Goal: Task Accomplishment & Management: Use online tool/utility

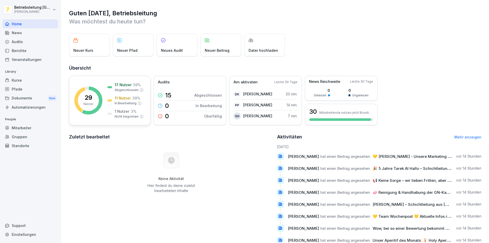
click at [86, 98] on p "29" at bounding box center [89, 97] width 8 height 6
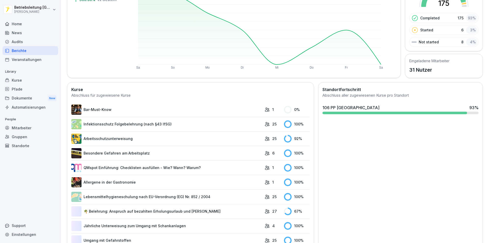
scroll to position [112, 0]
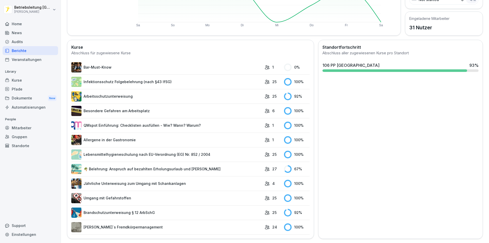
click at [100, 93] on link "Arbeitsschutzunterweisung" at bounding box center [166, 96] width 191 height 10
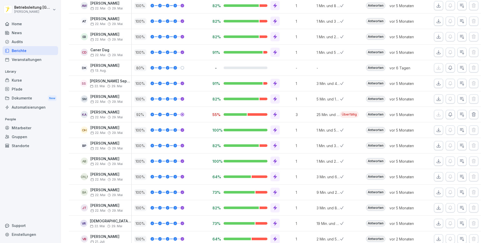
scroll to position [178, 0]
click at [448, 67] on icon "button" at bounding box center [450, 67] width 5 height 5
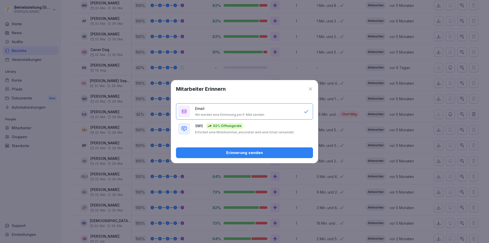
click at [224, 152] on div "Erinnerung senden" at bounding box center [244, 153] width 129 height 6
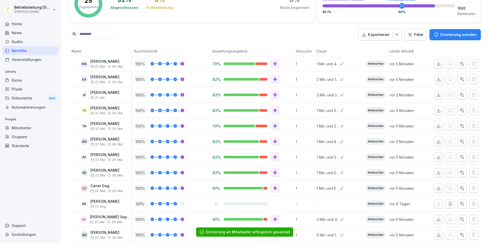
scroll to position [0, 0]
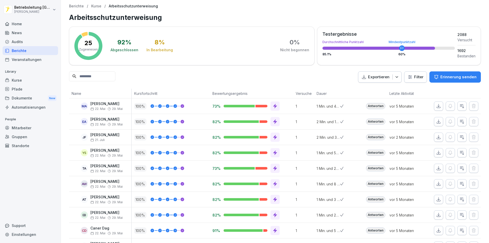
click at [16, 22] on div "Home" at bounding box center [31, 23] width 56 height 9
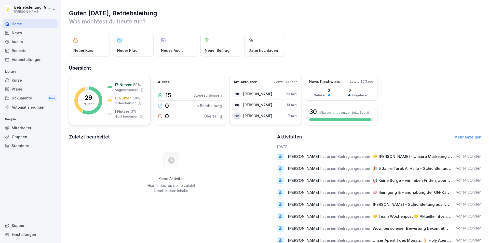
click at [88, 99] on p "29" at bounding box center [89, 97] width 8 height 6
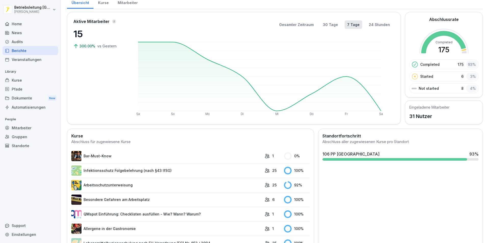
scroll to position [112, 0]
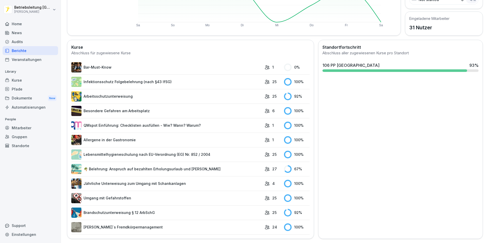
click at [98, 209] on link "Brandschutzunterweisung § 12 ArbSchG" at bounding box center [166, 212] width 191 height 10
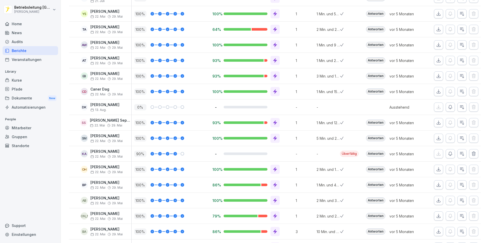
scroll to position [153, 0]
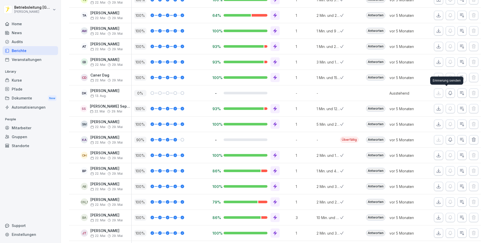
click at [448, 93] on icon "button" at bounding box center [450, 92] width 5 height 5
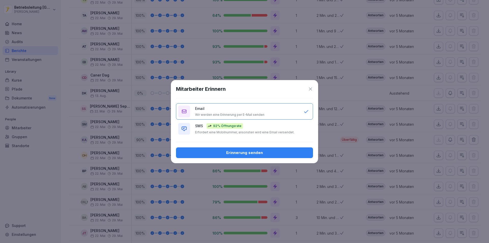
click at [246, 154] on div "Erinnerung senden" at bounding box center [244, 153] width 129 height 6
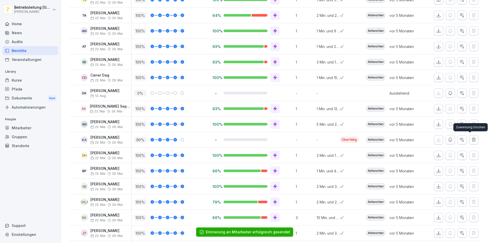
click at [471, 140] on icon "button" at bounding box center [473, 139] width 5 height 5
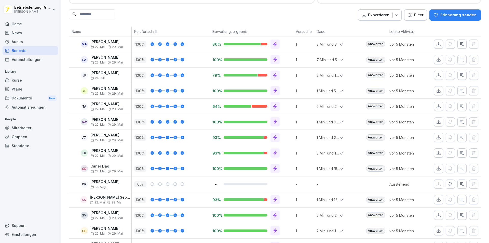
scroll to position [0, 0]
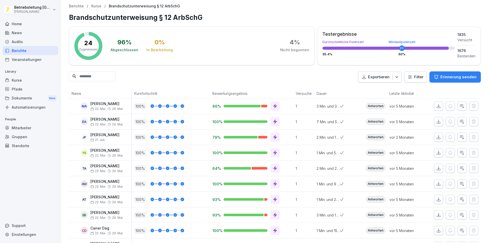
click at [12, 24] on div "Home" at bounding box center [31, 23] width 56 height 9
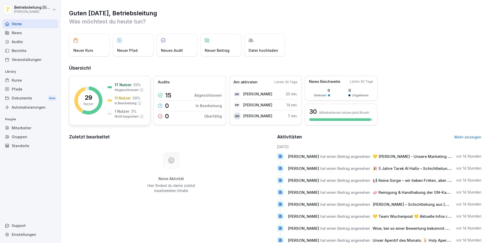
click at [90, 97] on p "29" at bounding box center [89, 97] width 8 height 6
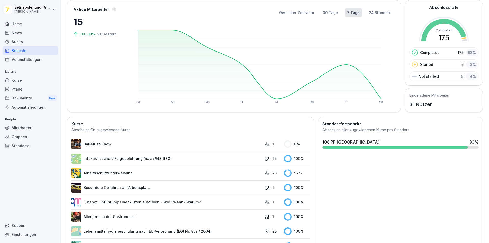
scroll to position [112, 0]
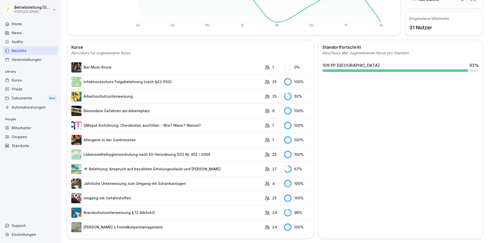
click at [121, 165] on link "🌴 Belehrung: Anspruch auf bezahlten Erholungsurlaub und [PERSON_NAME]" at bounding box center [166, 169] width 191 height 10
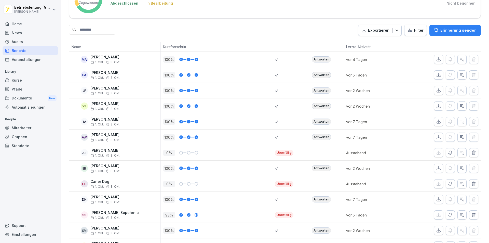
scroll to position [102, 0]
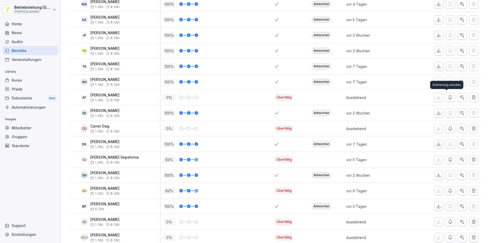
click at [448, 98] on icon "button" at bounding box center [450, 97] width 5 height 5
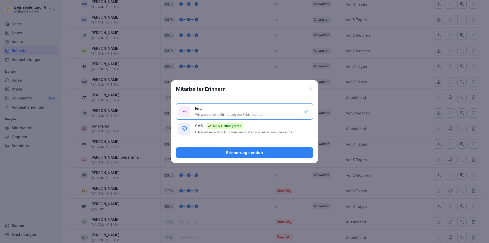
click at [236, 151] on div "Erinnerung senden" at bounding box center [244, 153] width 129 height 6
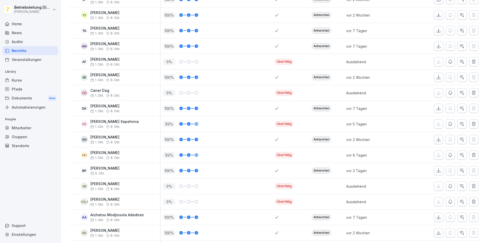
scroll to position [153, 0]
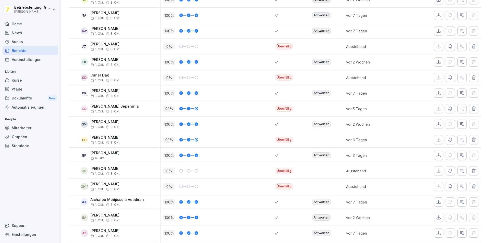
click at [448, 108] on icon "button" at bounding box center [450, 108] width 5 height 5
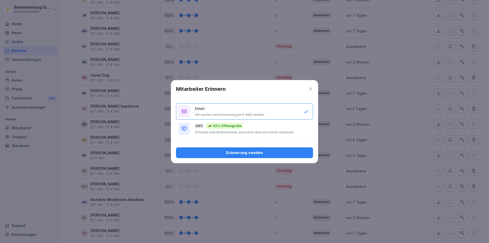
click at [241, 153] on div "Erinnerung senden" at bounding box center [244, 153] width 129 height 6
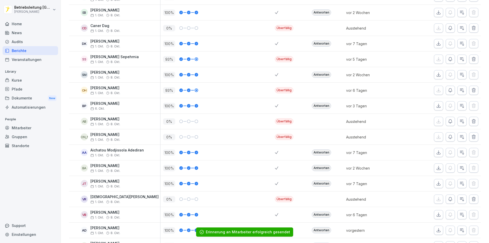
scroll to position [204, 0]
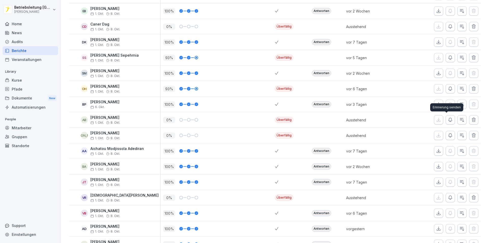
click at [448, 120] on icon "button" at bounding box center [450, 119] width 5 height 5
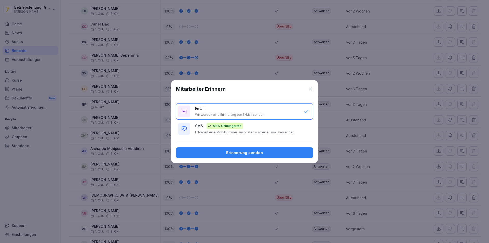
click at [262, 152] on div "Erinnerung senden" at bounding box center [244, 153] width 129 height 6
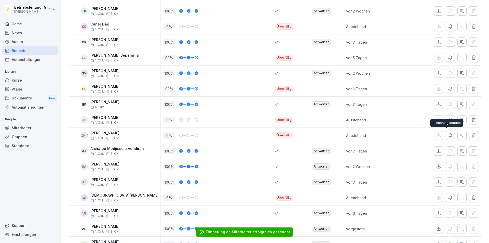
click at [448, 135] on icon "button" at bounding box center [450, 135] width 5 height 5
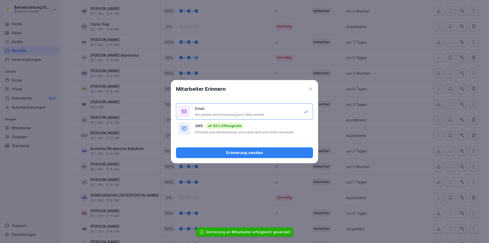
click at [230, 151] on div "Erinnerung senden" at bounding box center [244, 153] width 129 height 6
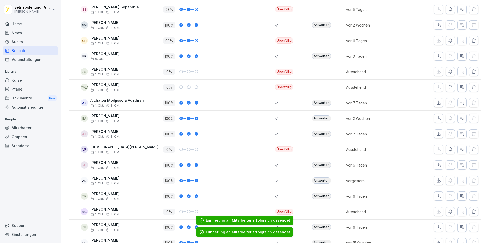
scroll to position [280, 0]
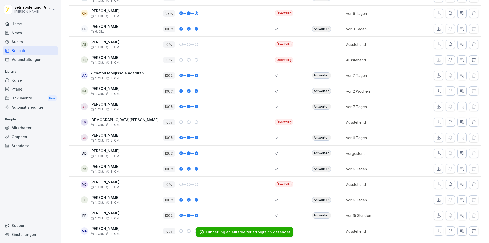
click at [448, 121] on icon "button" at bounding box center [450, 121] width 5 height 5
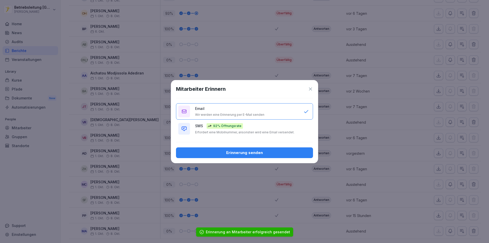
click at [248, 153] on div "Erinnerung senden" at bounding box center [244, 153] width 129 height 6
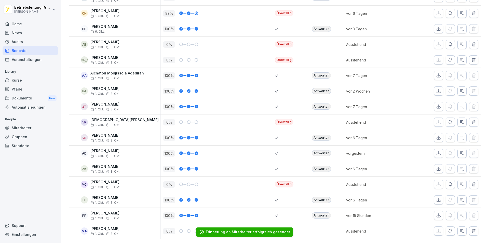
scroll to position [287, 0]
click at [448, 182] on icon "button" at bounding box center [450, 184] width 5 height 5
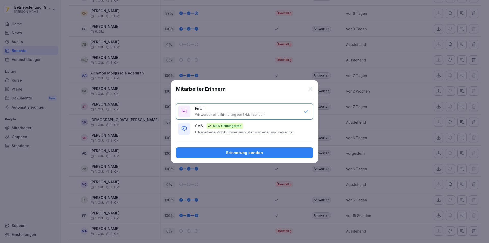
click at [232, 152] on div "Erinnerung senden" at bounding box center [244, 153] width 129 height 6
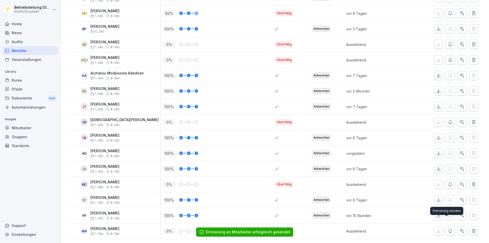
click at [448, 228] on icon "button" at bounding box center [450, 230] width 5 height 5
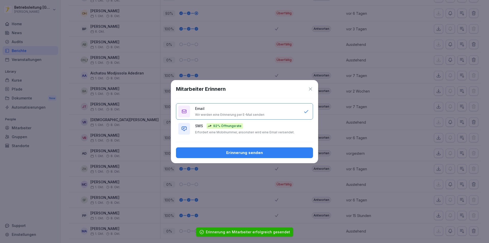
click at [239, 152] on div "Erinnerung senden" at bounding box center [244, 153] width 129 height 6
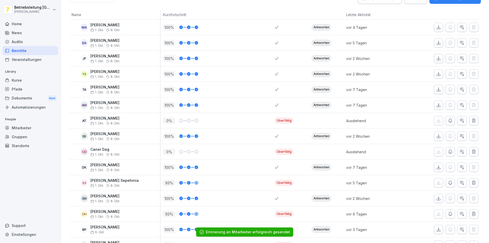
scroll to position [0, 0]
